Goal: Find specific page/section: Find specific page/section

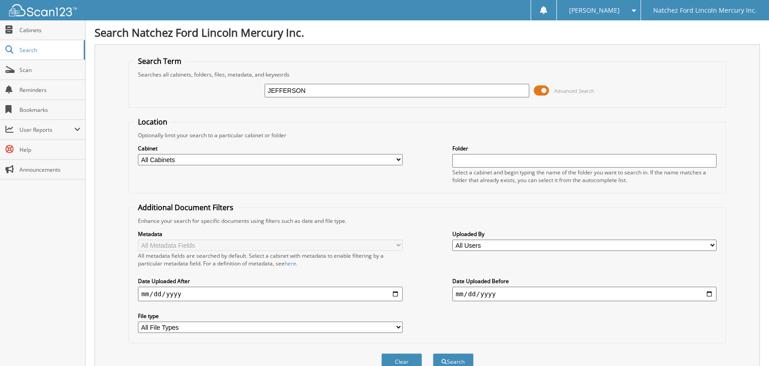
type input "JEFFERSON"
click at [433, 353] on button "Search" at bounding box center [453, 361] width 41 height 17
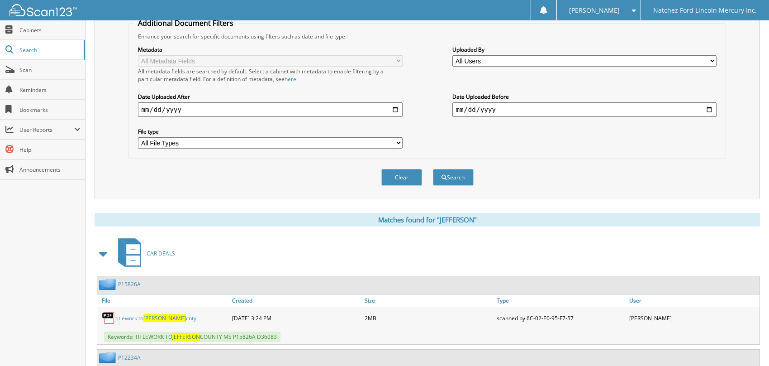
scroll to position [91, 0]
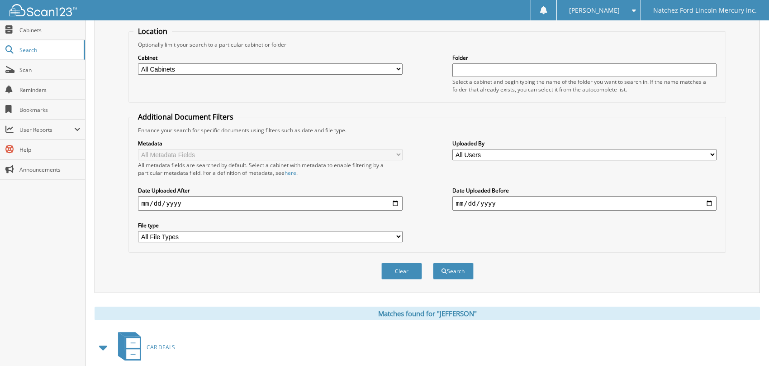
click at [601, 153] on select "All Users [PERSON_NAME] [PERSON_NAME] [PERSON_NAME] [PERSON_NAME] [PERSON_NAME]…" at bounding box center [585, 154] width 265 height 11
select select "46581"
click at [453, 149] on select "All Users [PERSON_NAME] [PERSON_NAME] [PERSON_NAME] [PERSON_NAME] [PERSON_NAME]…" at bounding box center [585, 154] width 265 height 11
click at [436, 262] on button "Search" at bounding box center [453, 270] width 41 height 17
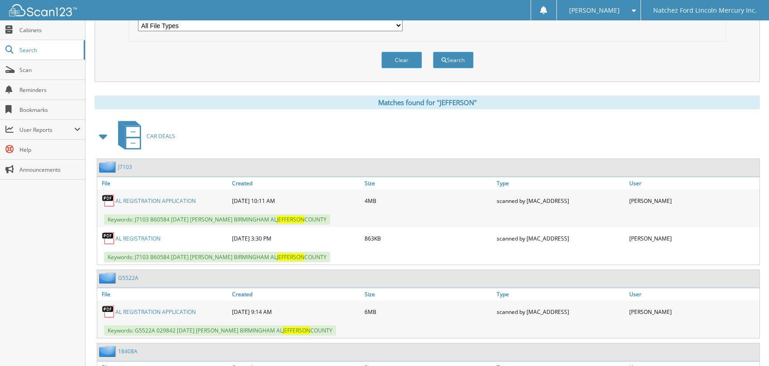
scroll to position [317, 0]
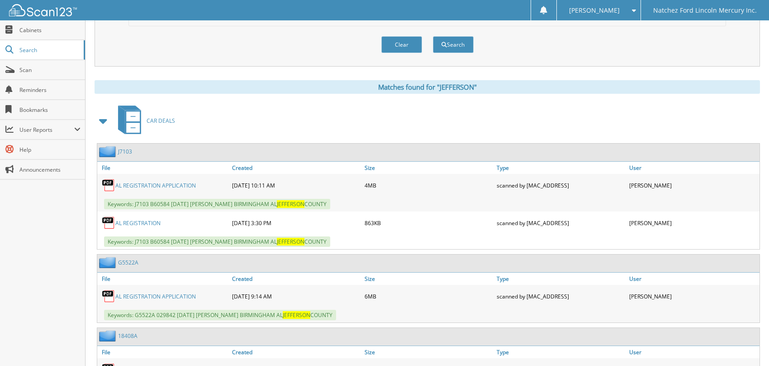
click at [143, 181] on link "AL REGISTRATION APPLICATION" at bounding box center [155, 185] width 81 height 8
click at [38, 29] on span "Cabinets" at bounding box center [49, 30] width 61 height 8
